Goal: Task Accomplishment & Management: Complete application form

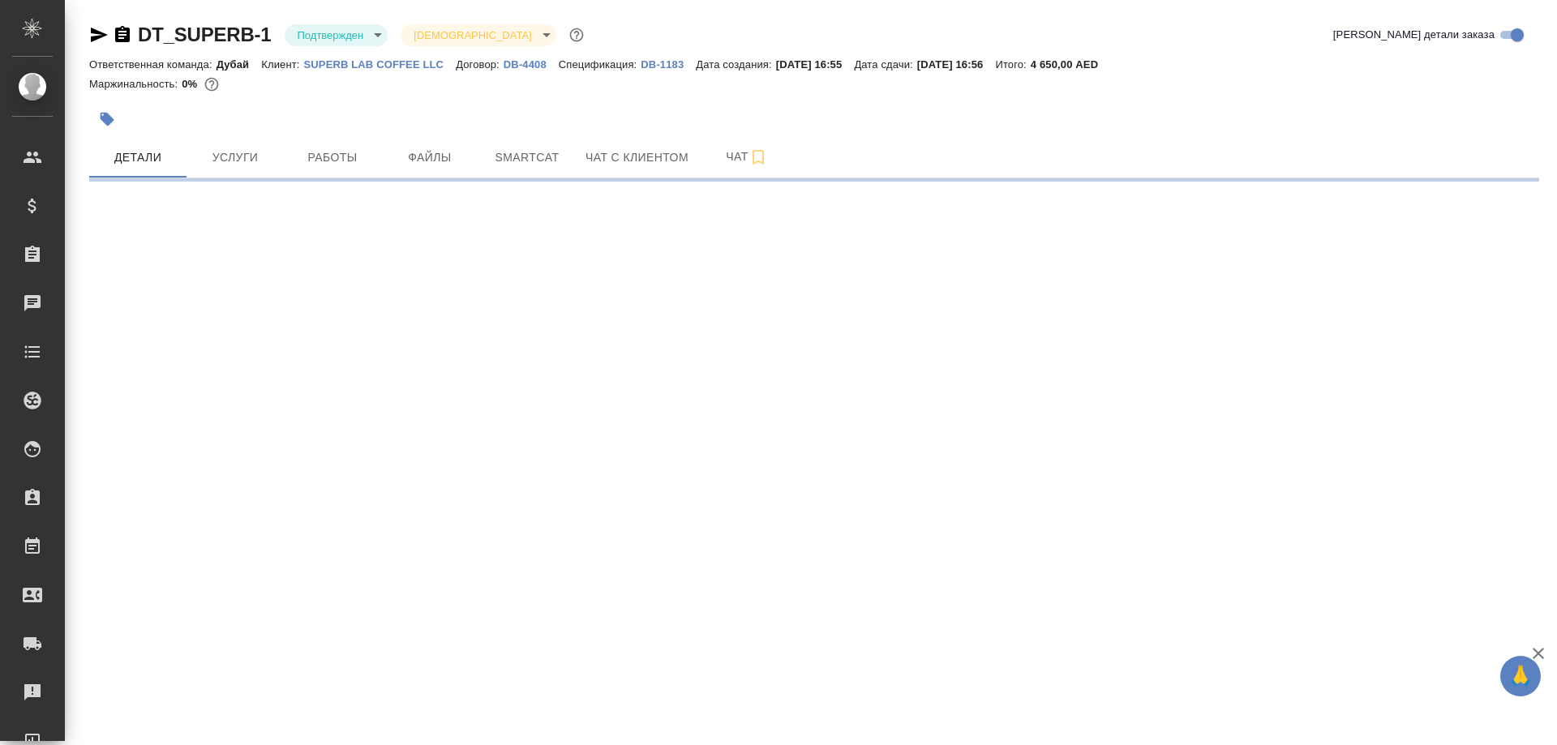
select select "RU"
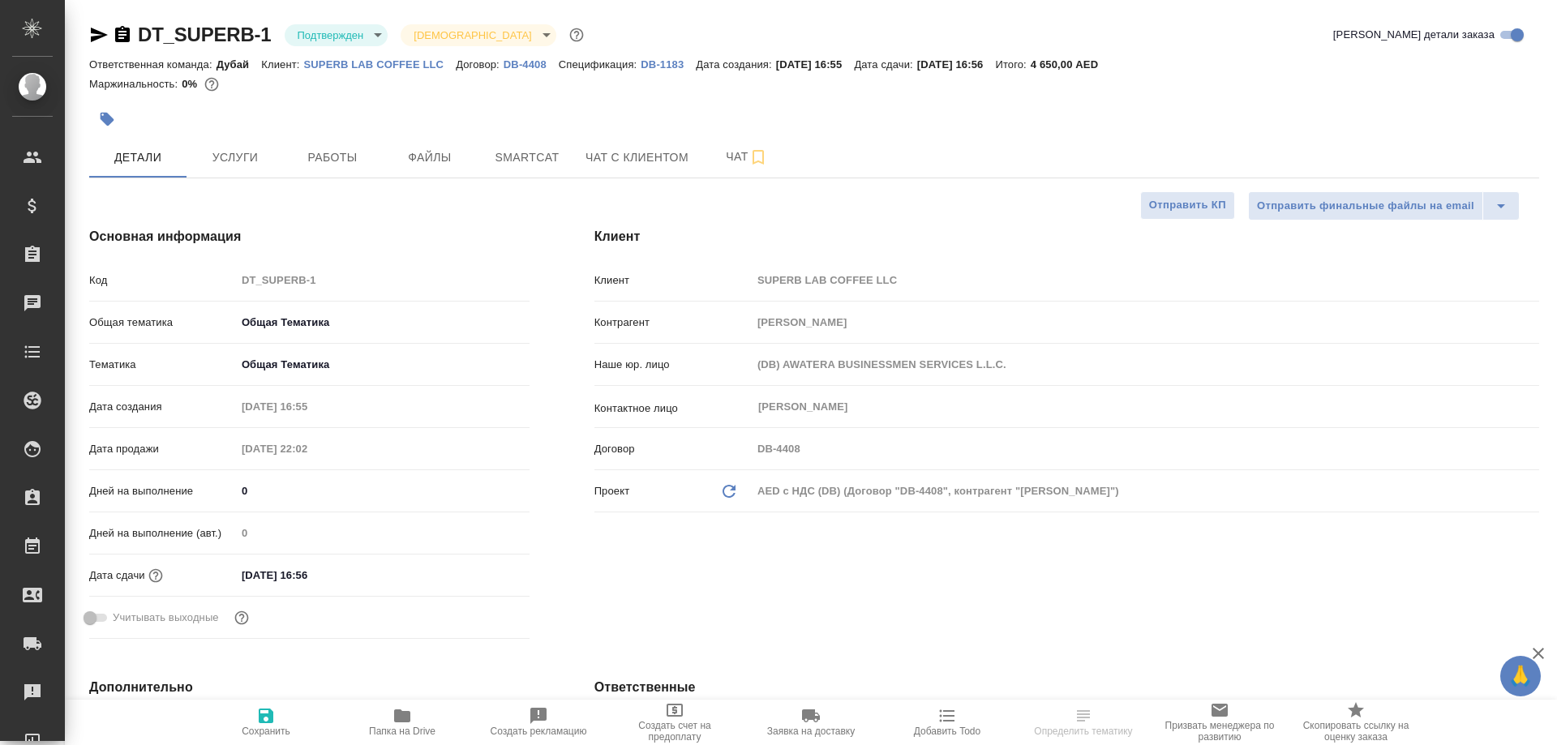
type textarea "x"
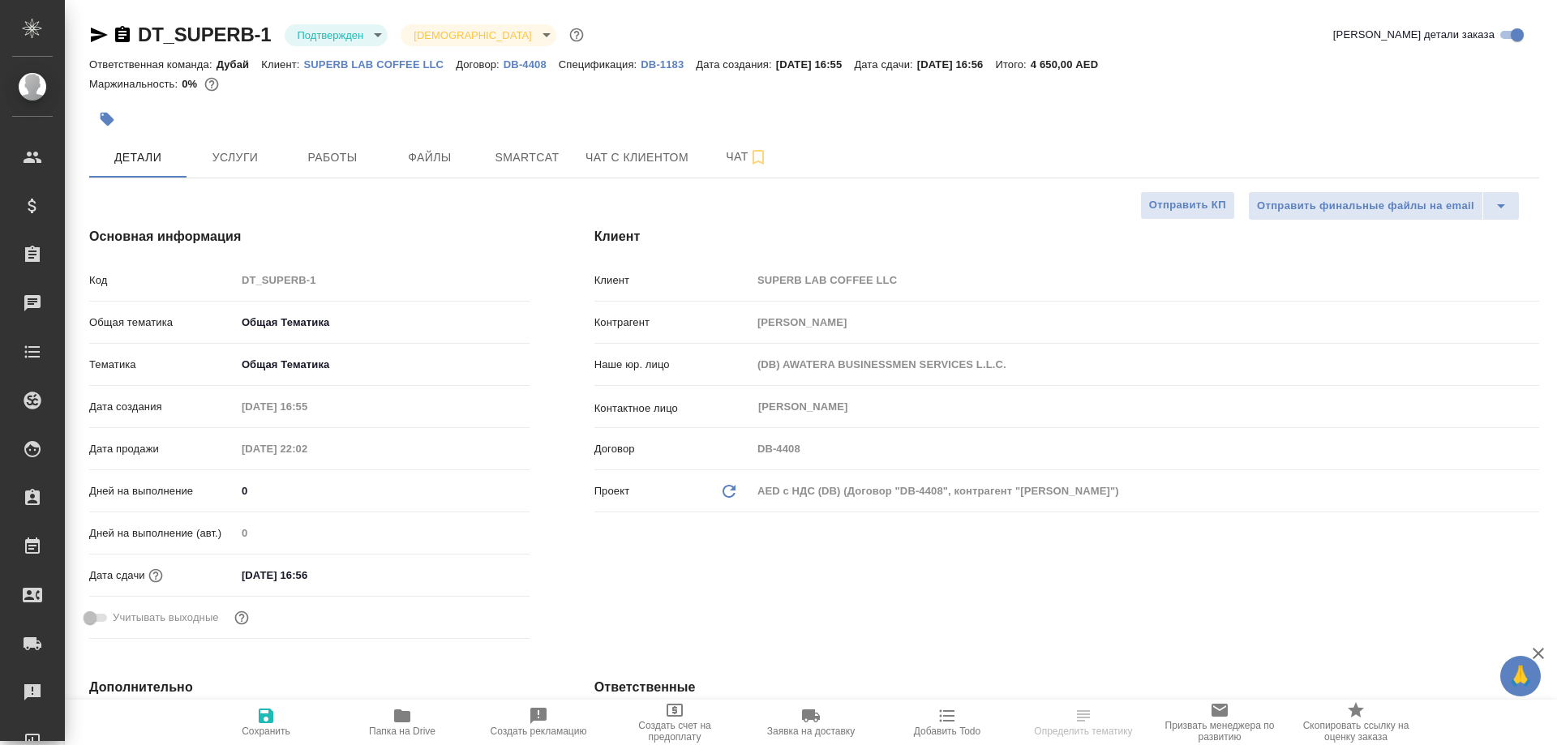
type textarea "x"
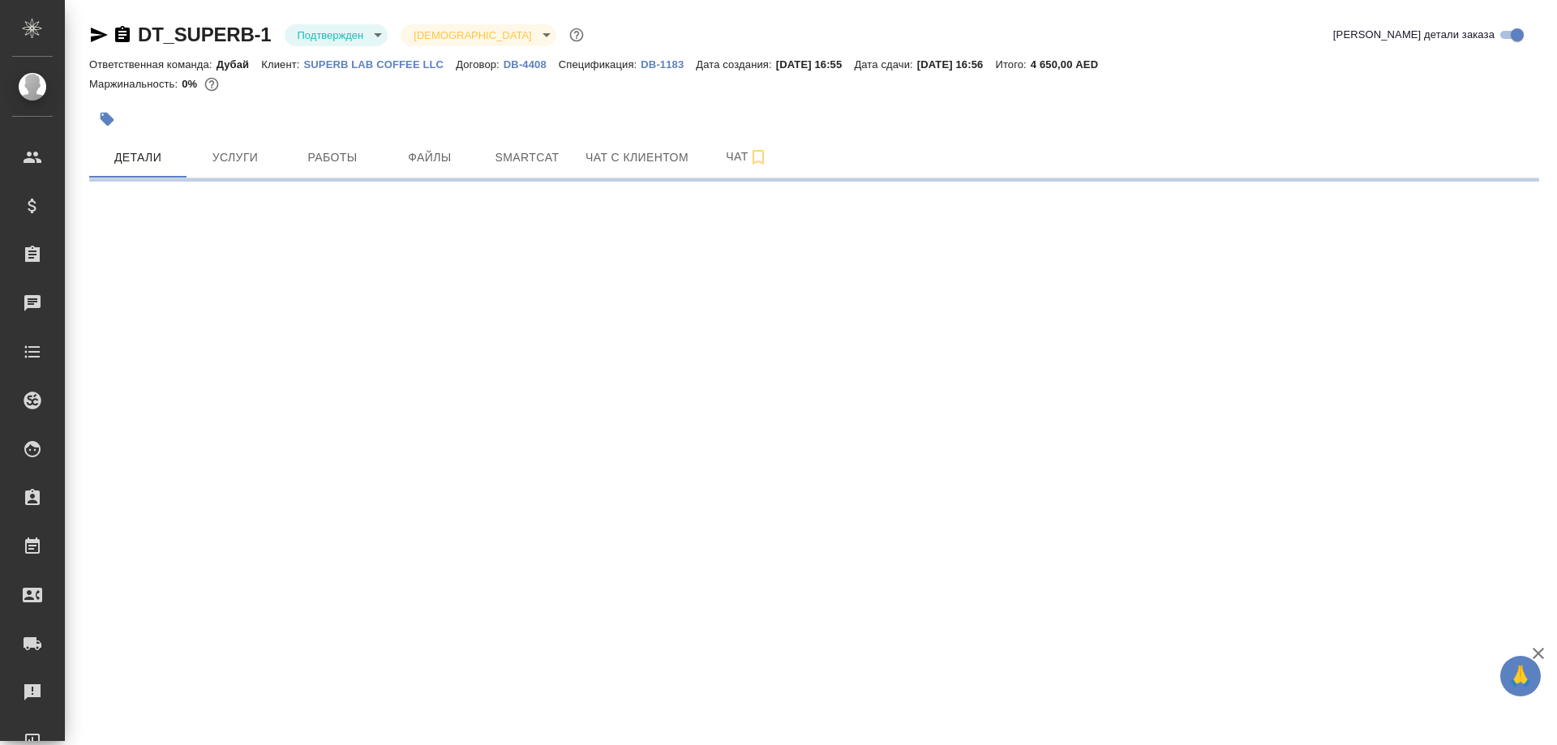
select select "RU"
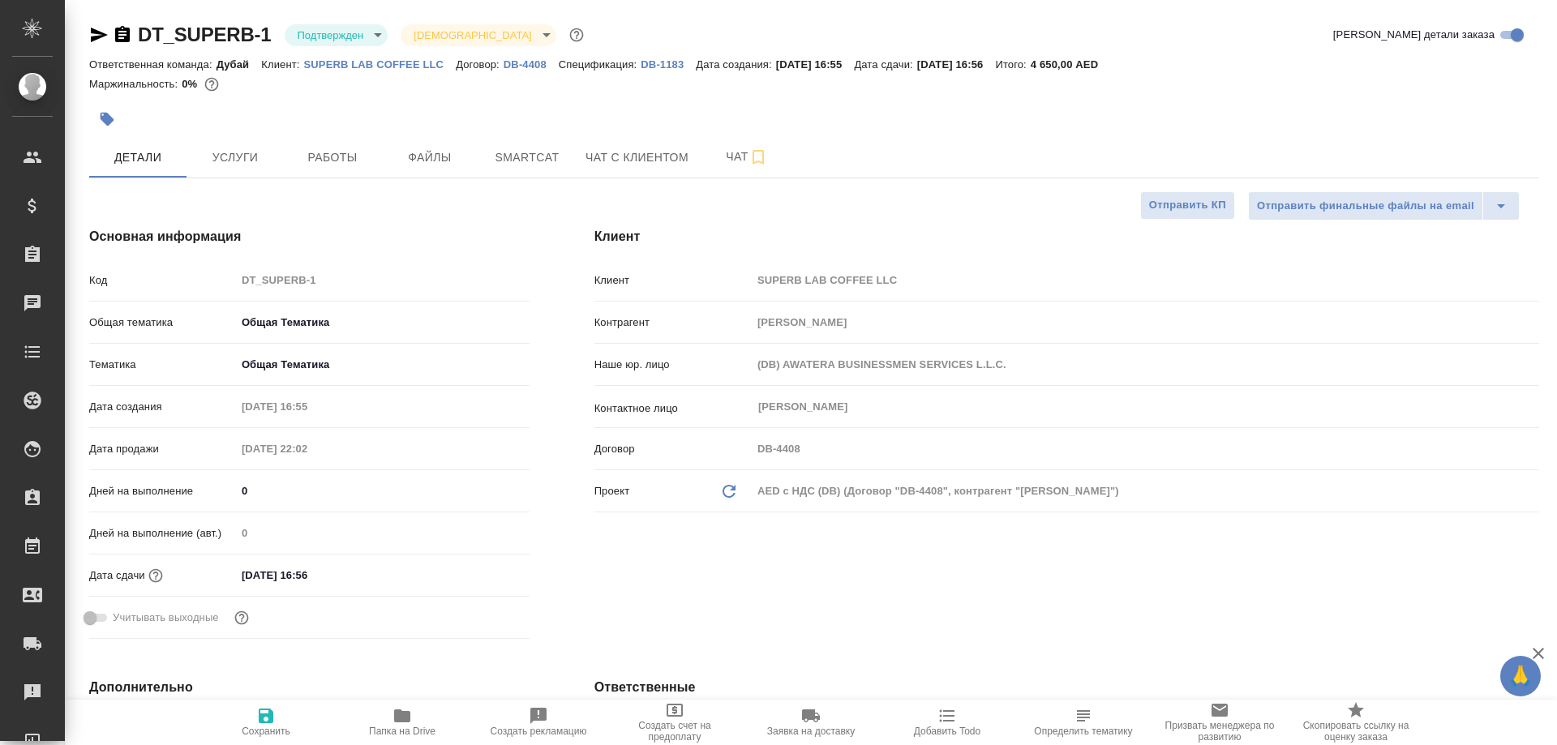
type textarea "x"
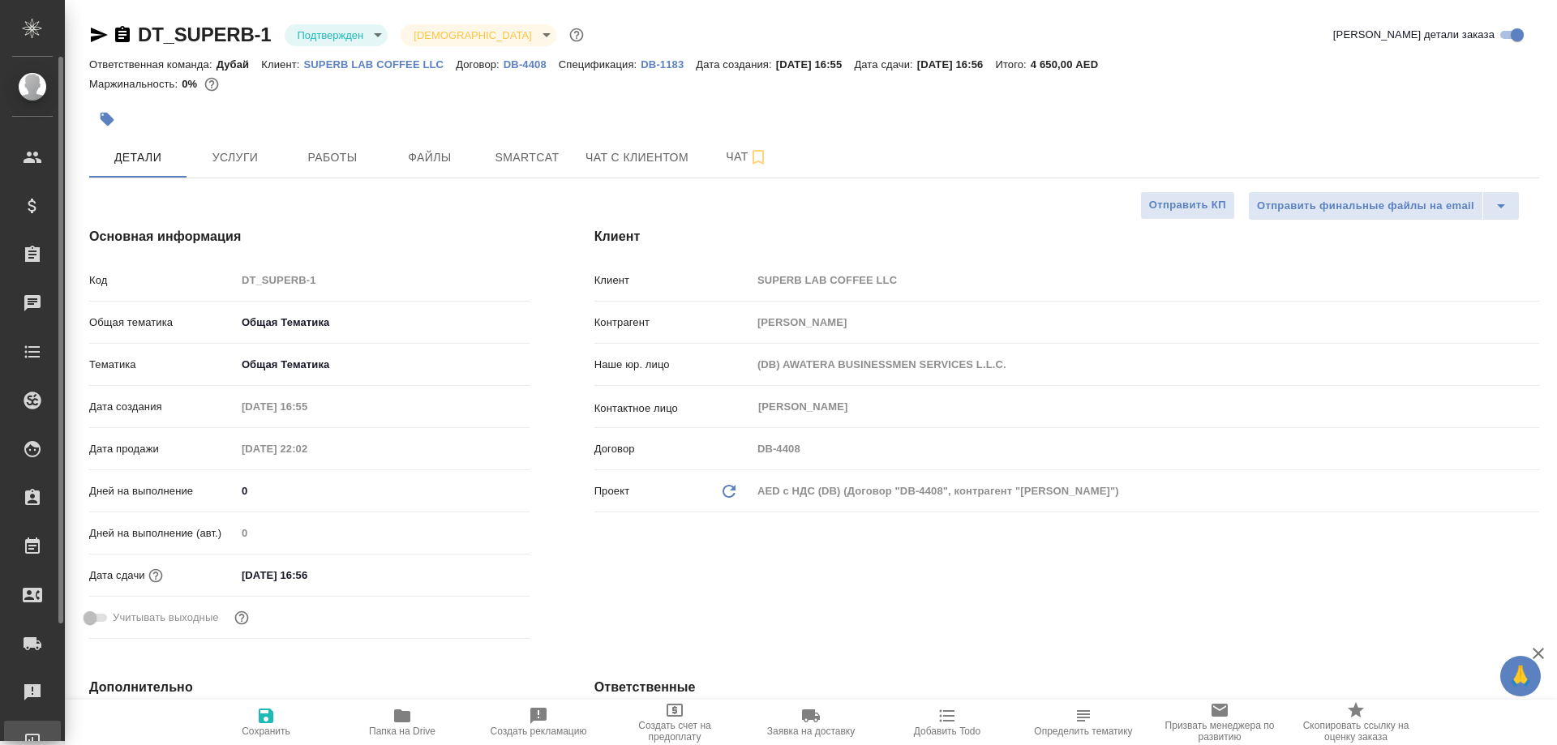
type textarea "x"
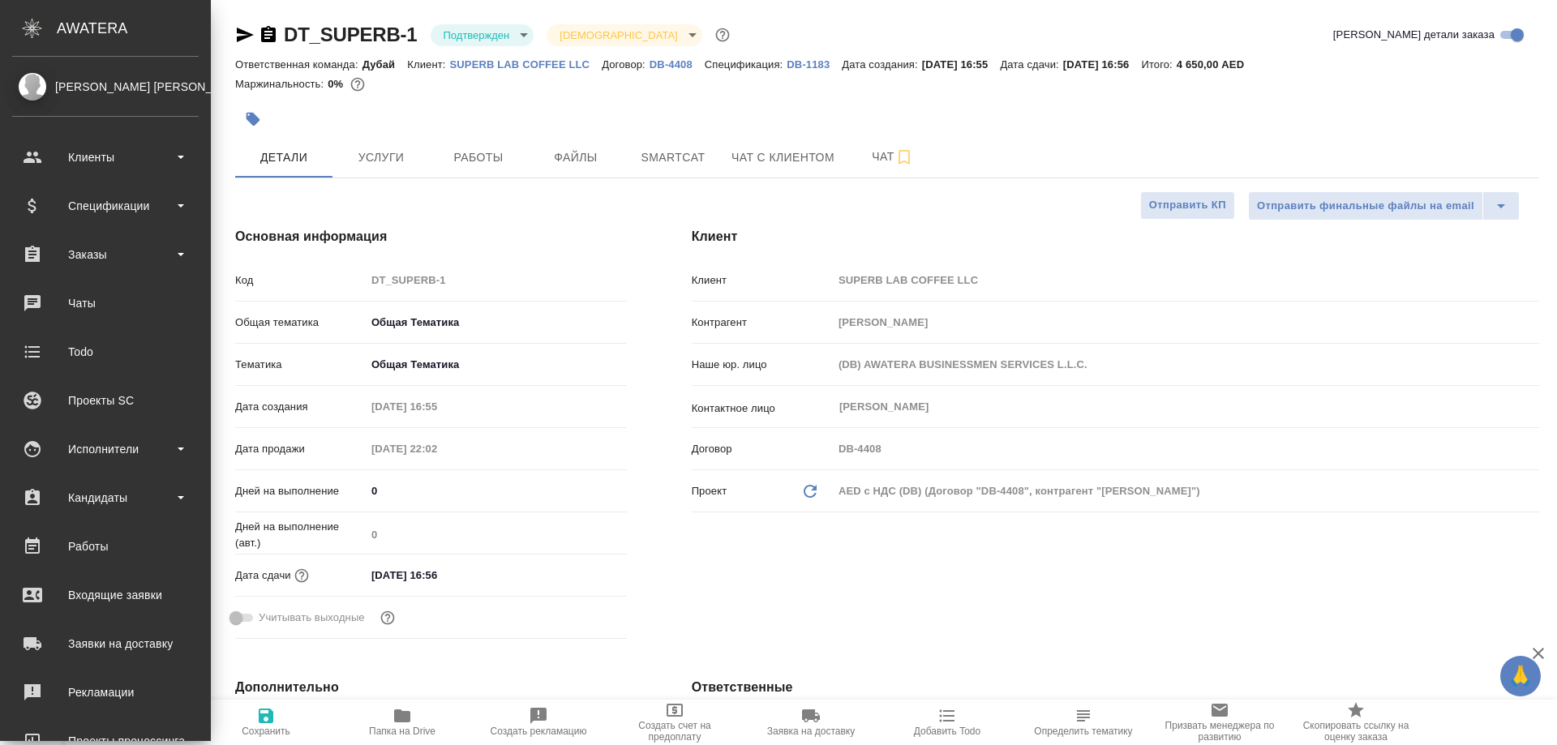
type textarea "x"
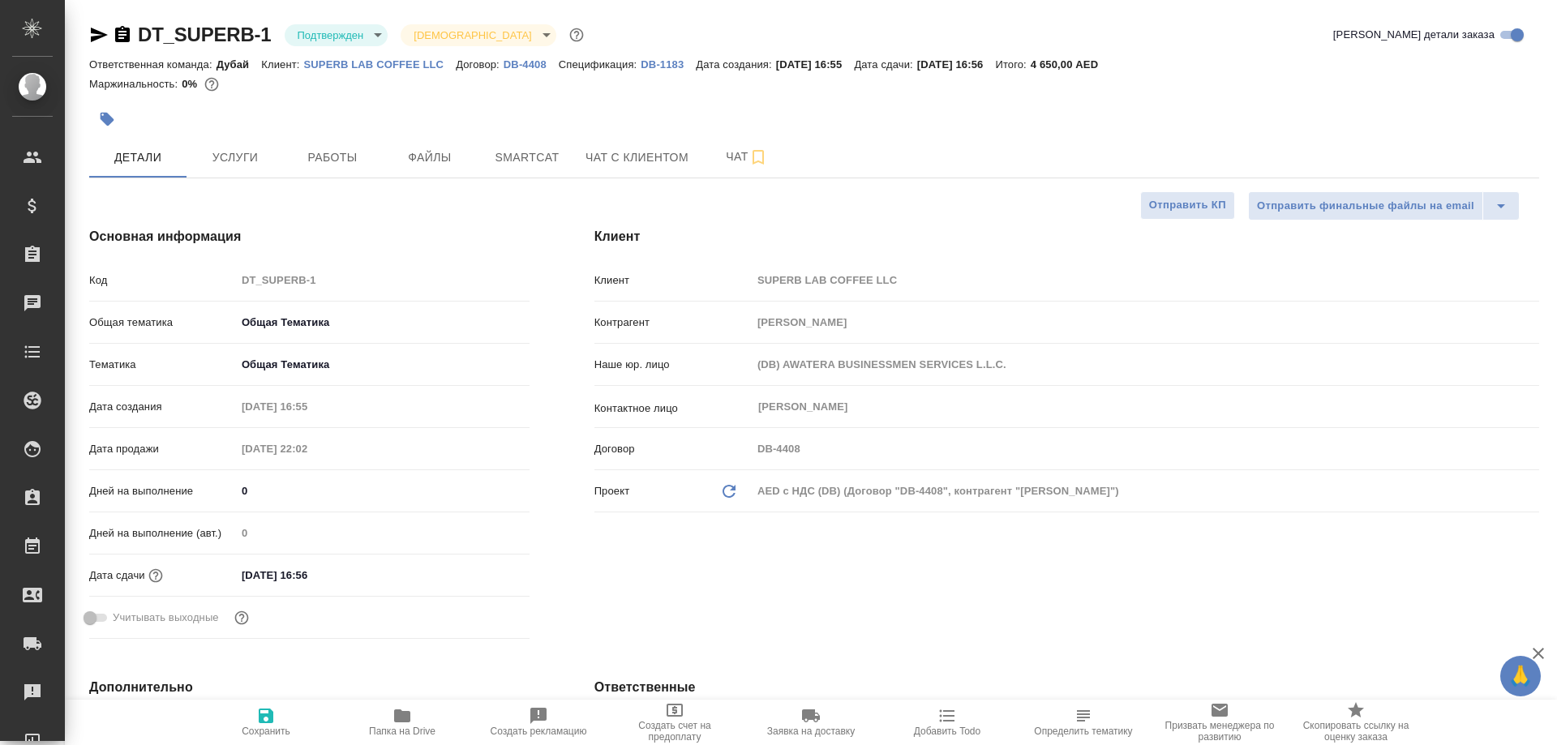
type textarea "x"
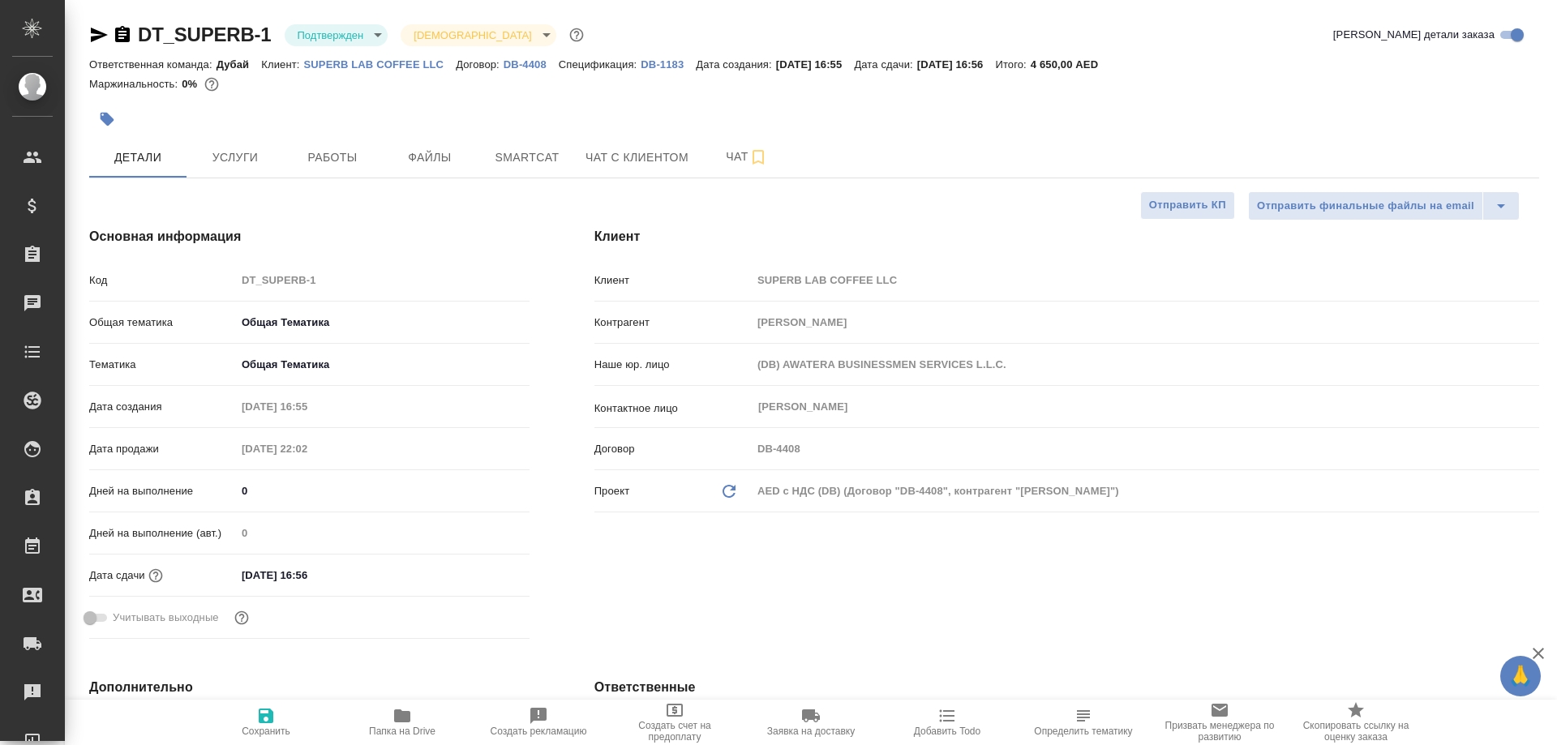
type textarea "x"
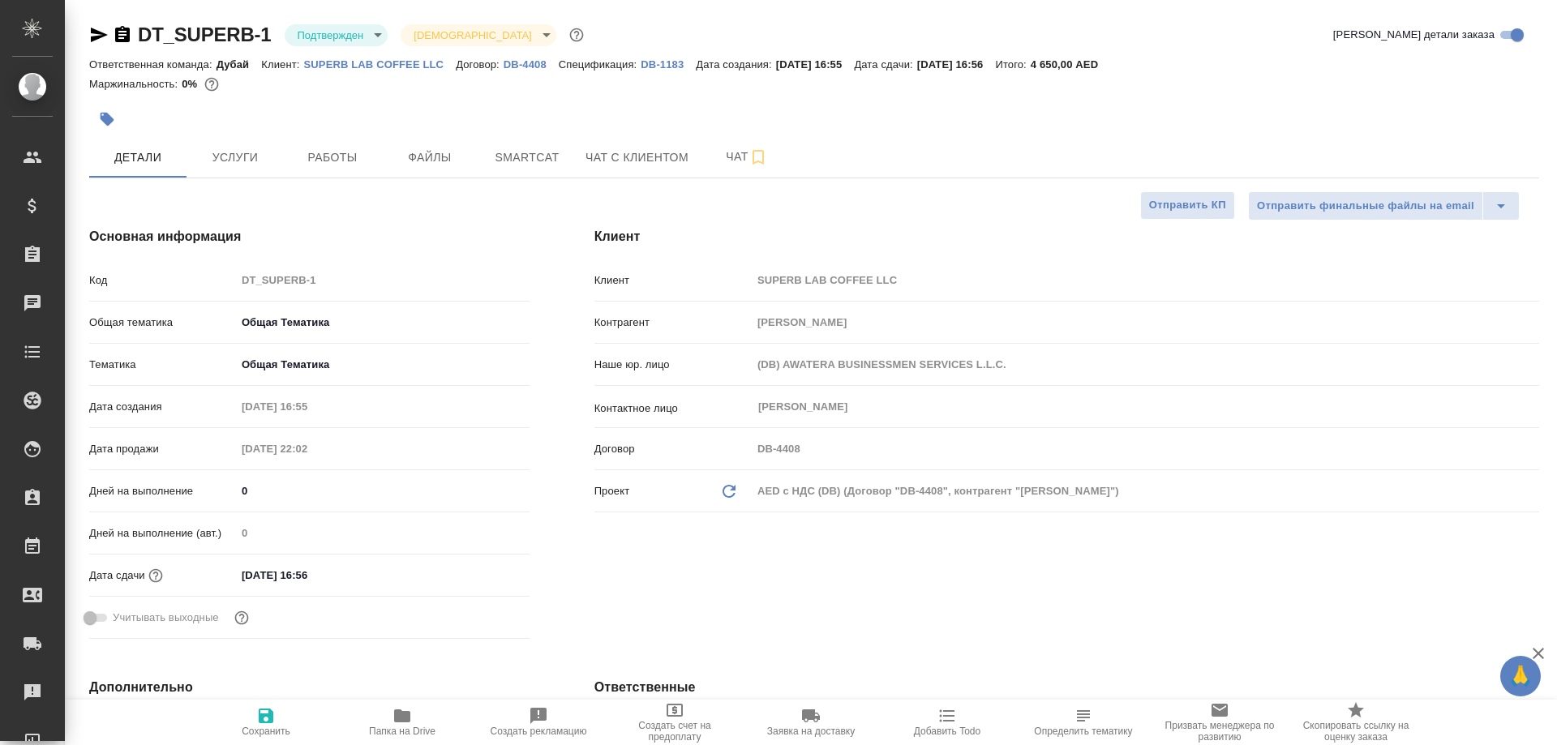
type textarea "x"
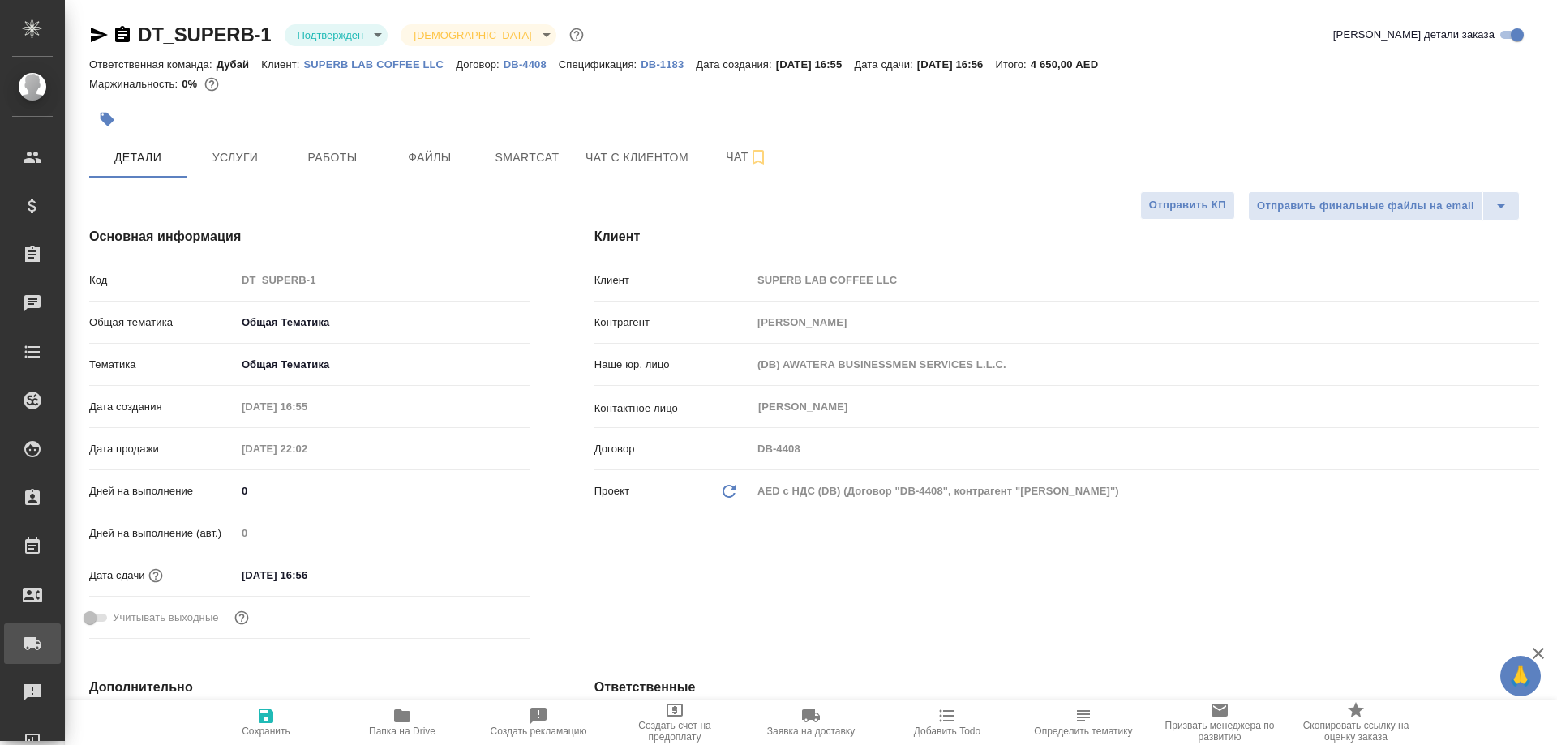
type textarea "x"
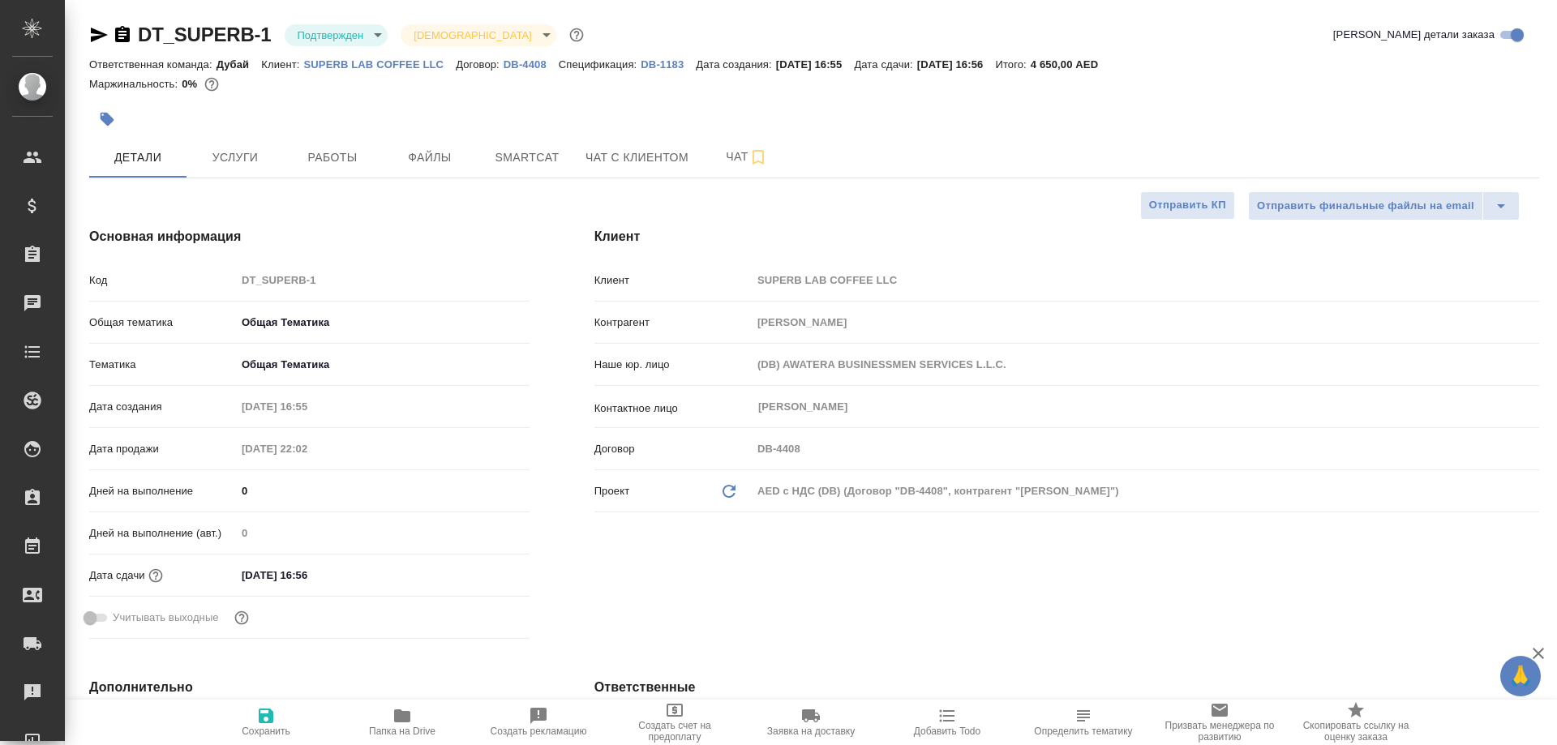
type textarea "x"
